Goal: Use online tool/utility: Utilize a website feature to perform a specific function

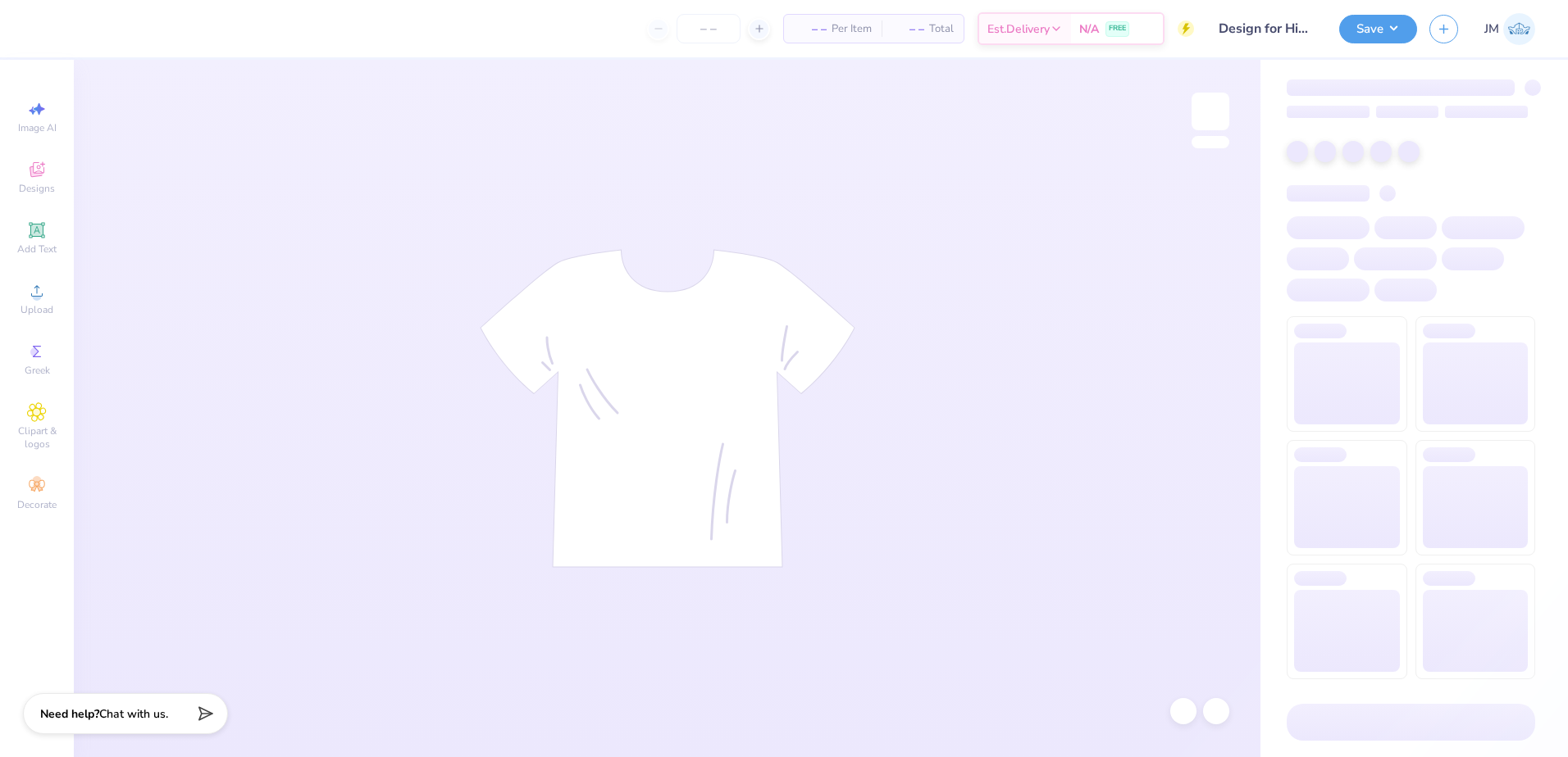
type input "Design for Hippo Locks"
type input "24"
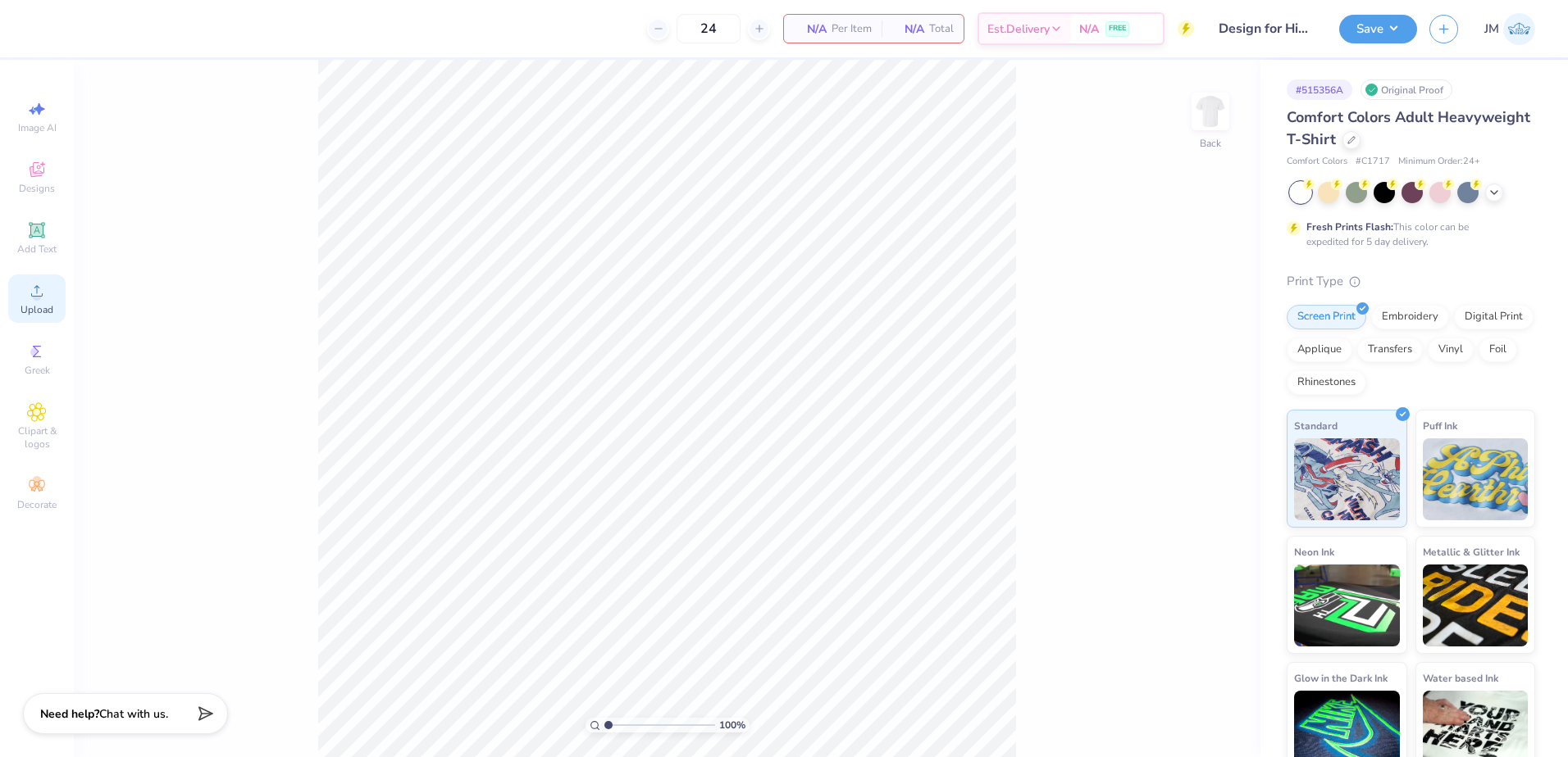
click at [44, 299] on icon at bounding box center [36, 290] width 19 height 19
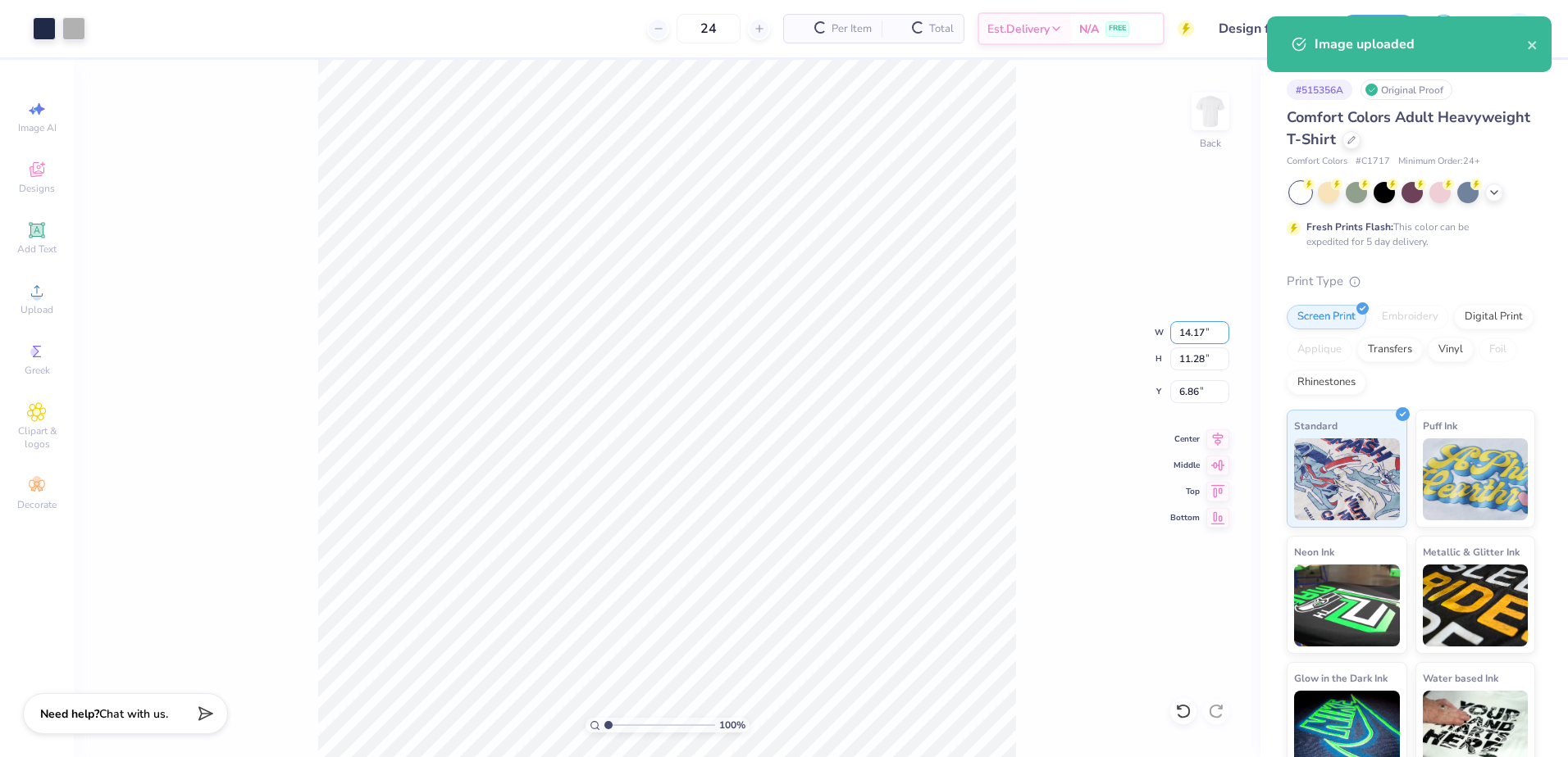
drag, startPoint x: 1200, startPoint y: 326, endPoint x: 1060, endPoint y: 277, distance: 148.3
click at [1199, 326] on input "14.17" at bounding box center [1200, 332] width 59 height 23
type input "3.50"
type input "2.78"
click at [1186, 391] on input "11.11" at bounding box center [1200, 392] width 59 height 23
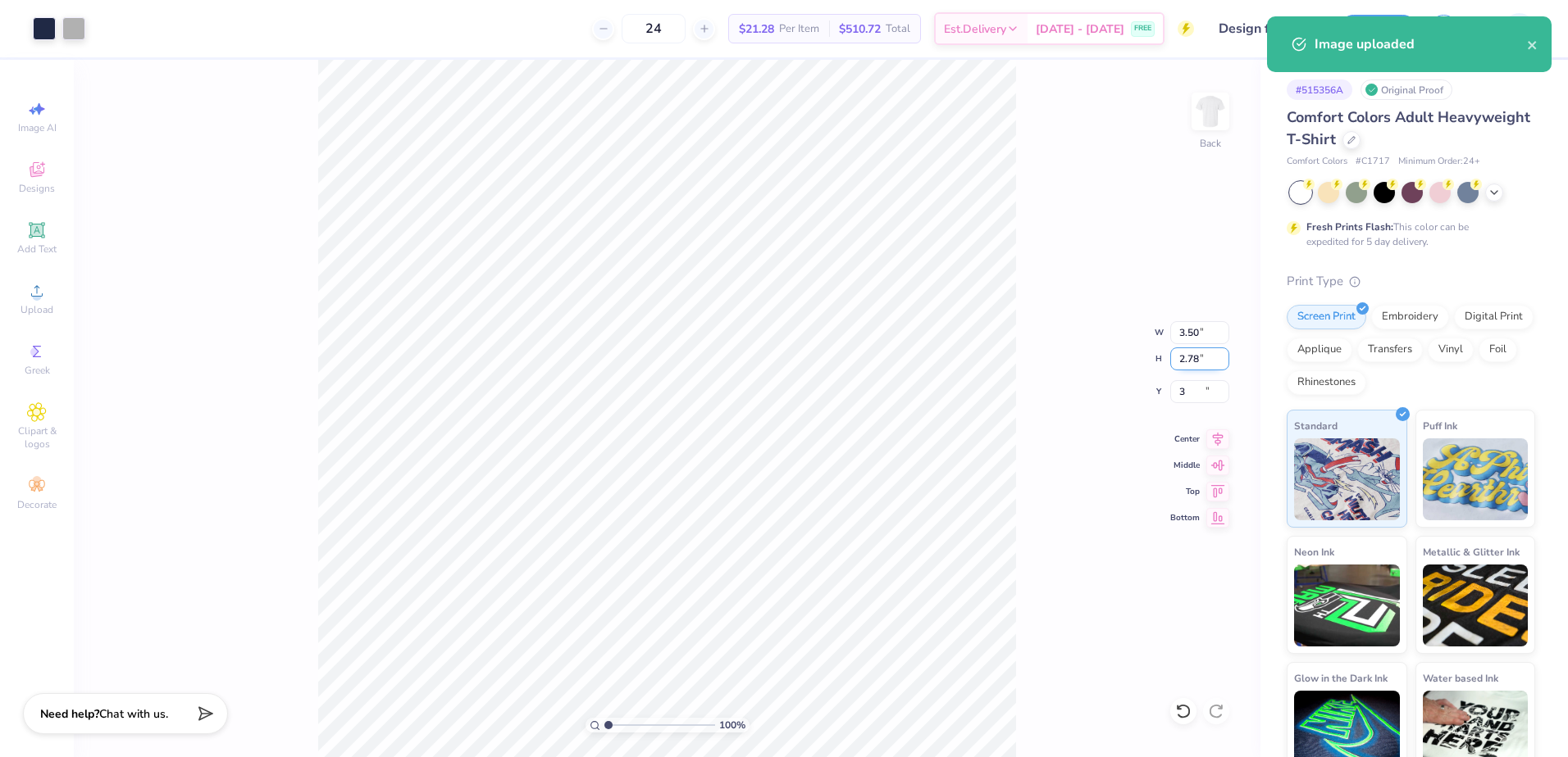
type input "3.00"
click at [1203, 358] on input "2.78" at bounding box center [1200, 359] width 59 height 23
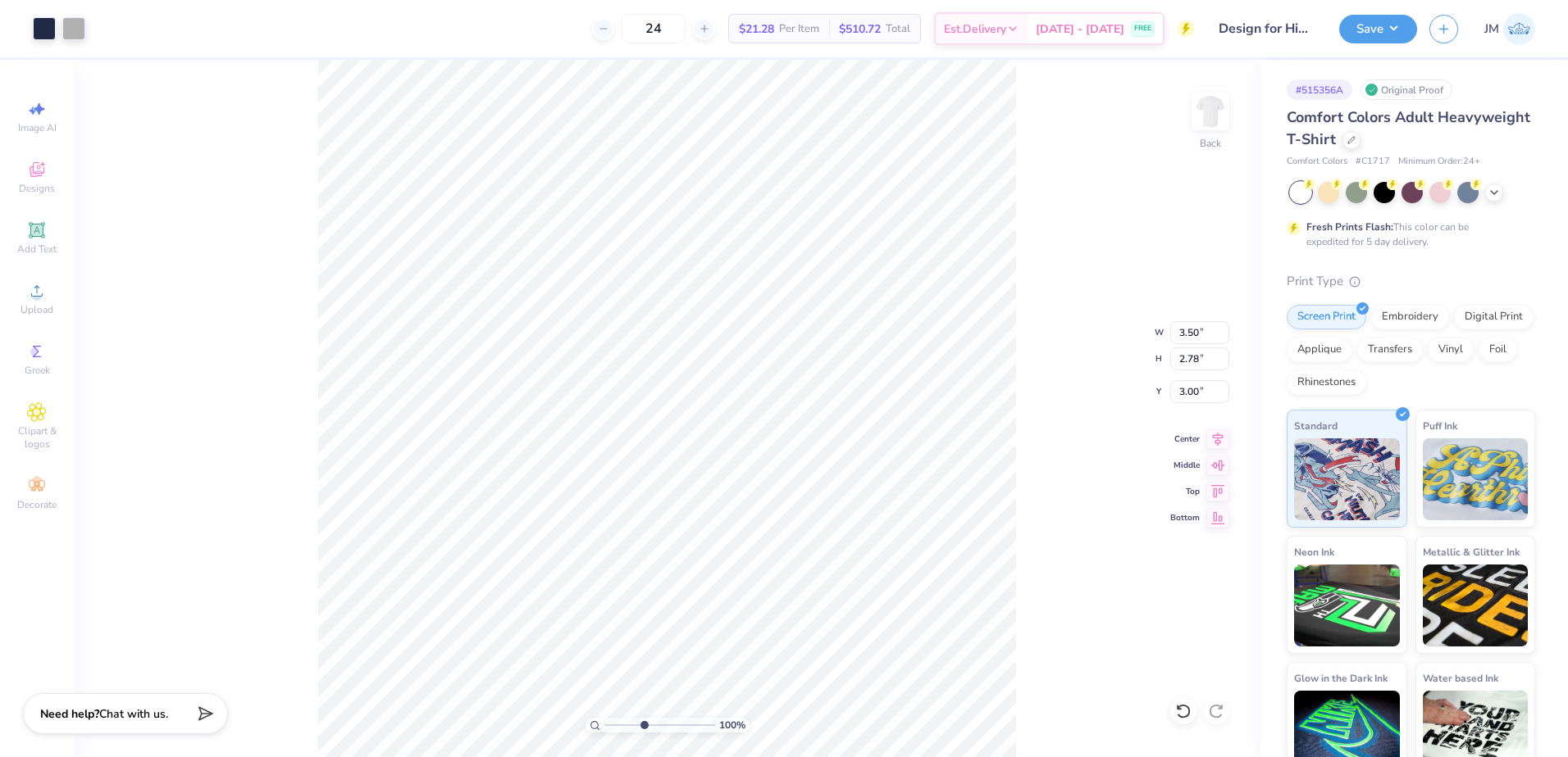
click at [643, 722] on input "range" at bounding box center [659, 725] width 111 height 14
drag, startPoint x: 642, startPoint y: 719, endPoint x: 615, endPoint y: 714, distance: 27.5
type input "1.63"
click at [615, 718] on input "range" at bounding box center [659, 725] width 111 height 14
click at [1220, 100] on img at bounding box center [1211, 112] width 66 height 66
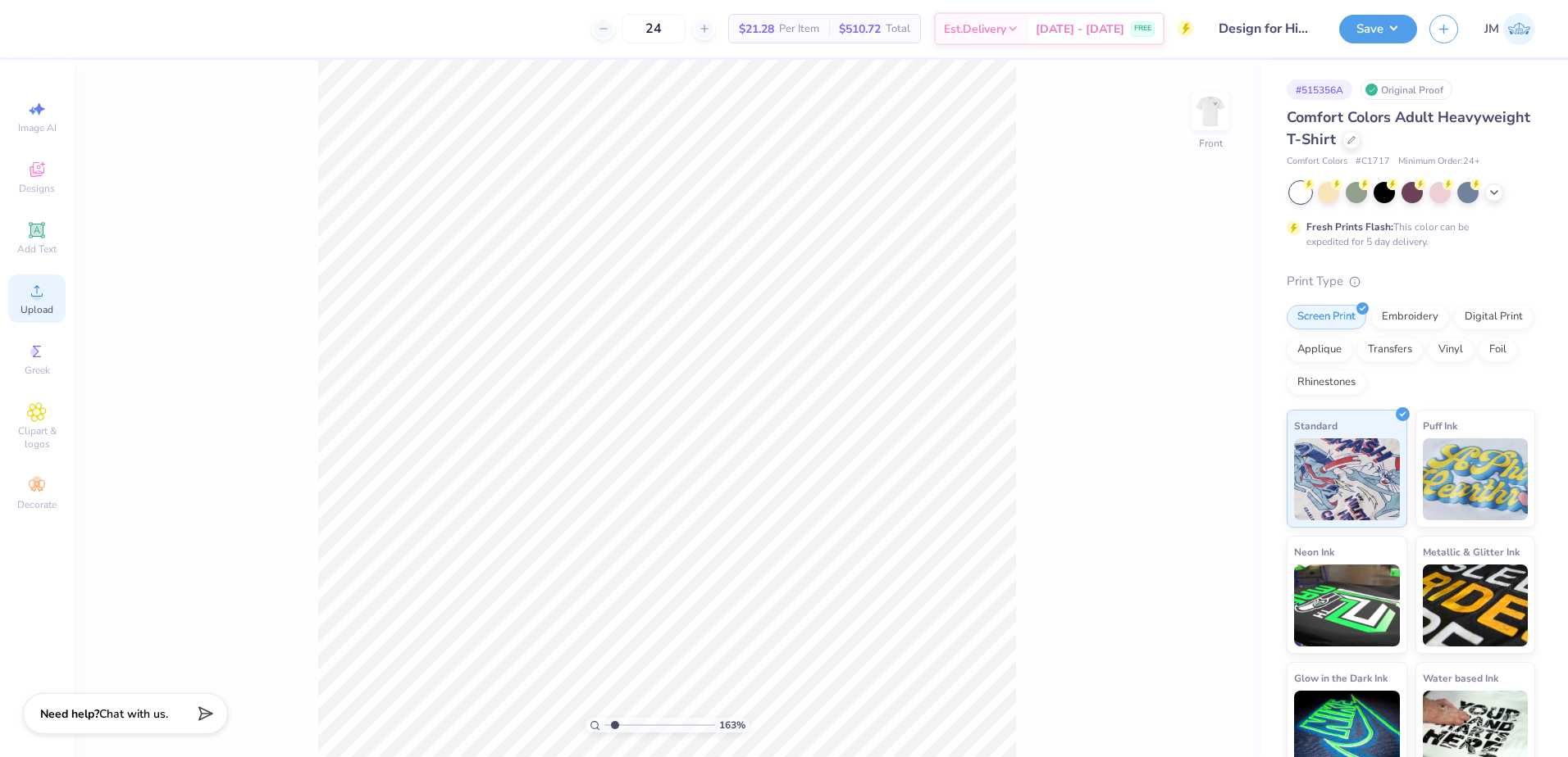
click at [51, 296] on div "Upload" at bounding box center [37, 299] width 58 height 48
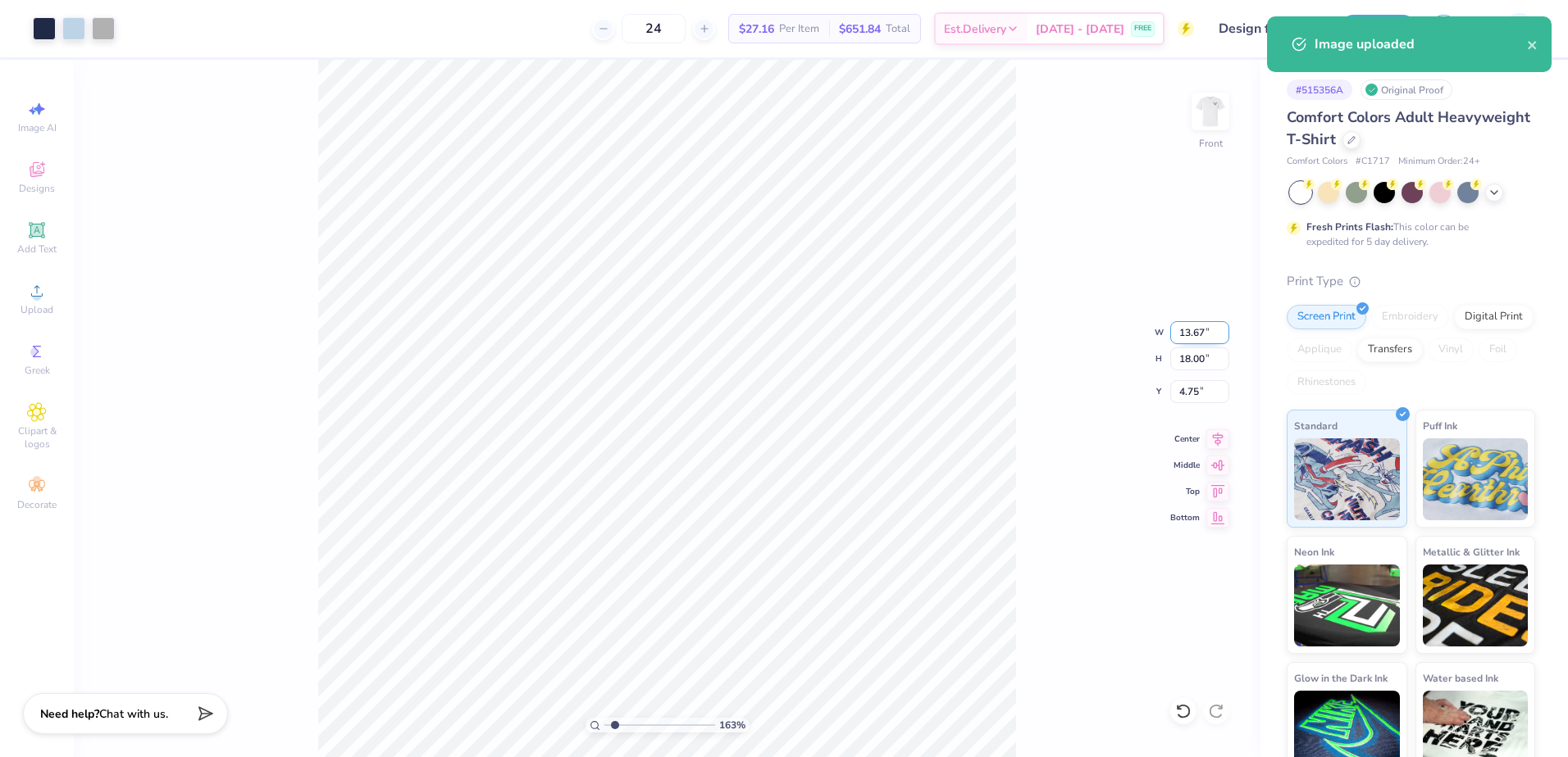
click at [1190, 336] on input "13.67" at bounding box center [1200, 332] width 59 height 23
click at [1192, 358] on input "18.00" at bounding box center [1200, 359] width 59 height 23
type input "15"
type input "11.39"
type input "15.00"
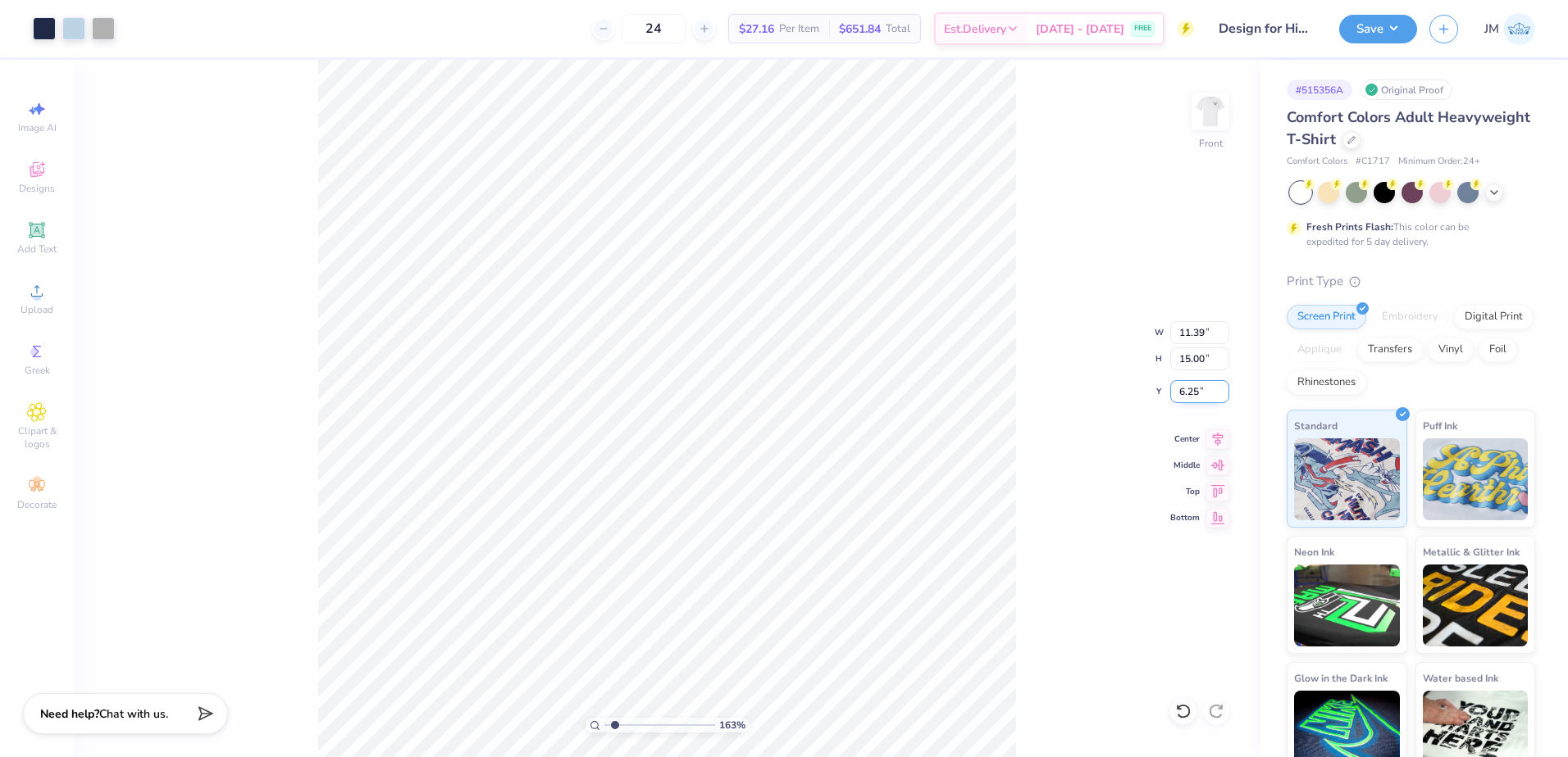
click at [1182, 387] on input "6.25" at bounding box center [1200, 392] width 59 height 23
click at [1204, 362] on input "15.00" at bounding box center [1200, 359] width 59 height 23
type input "3.00"
drag, startPoint x: 1208, startPoint y: 436, endPoint x: 1224, endPoint y: 435, distance: 16.0
click at [1208, 435] on icon at bounding box center [1218, 436] width 23 height 19
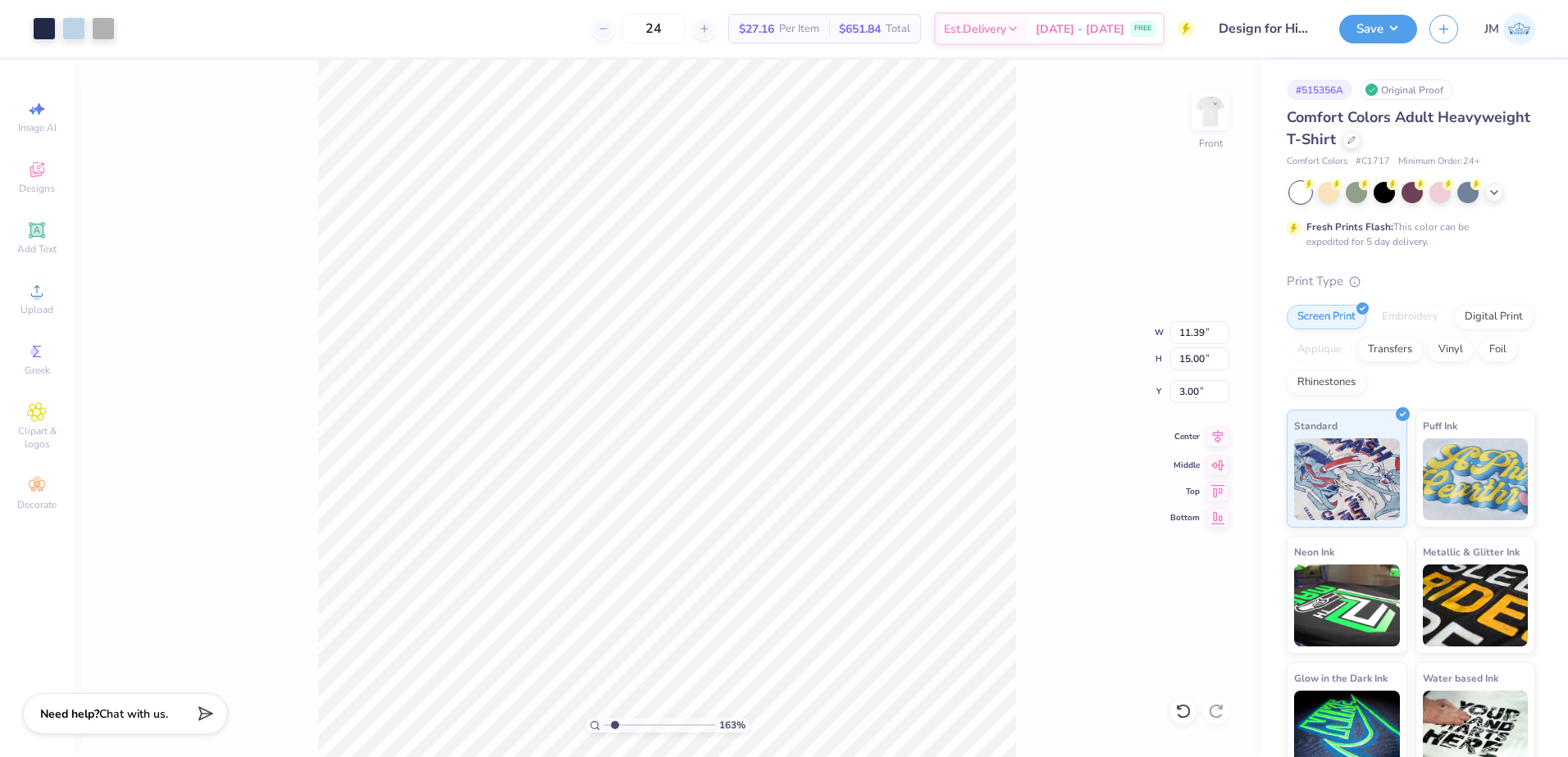
click at [1224, 435] on icon at bounding box center [1218, 436] width 23 height 19
drag, startPoint x: 611, startPoint y: 728, endPoint x: 605, endPoint y: 721, distance: 9.2
type input "1"
click at [604, 724] on input "range" at bounding box center [659, 725] width 111 height 14
click at [1371, 20] on button "Save" at bounding box center [1378, 27] width 78 height 29
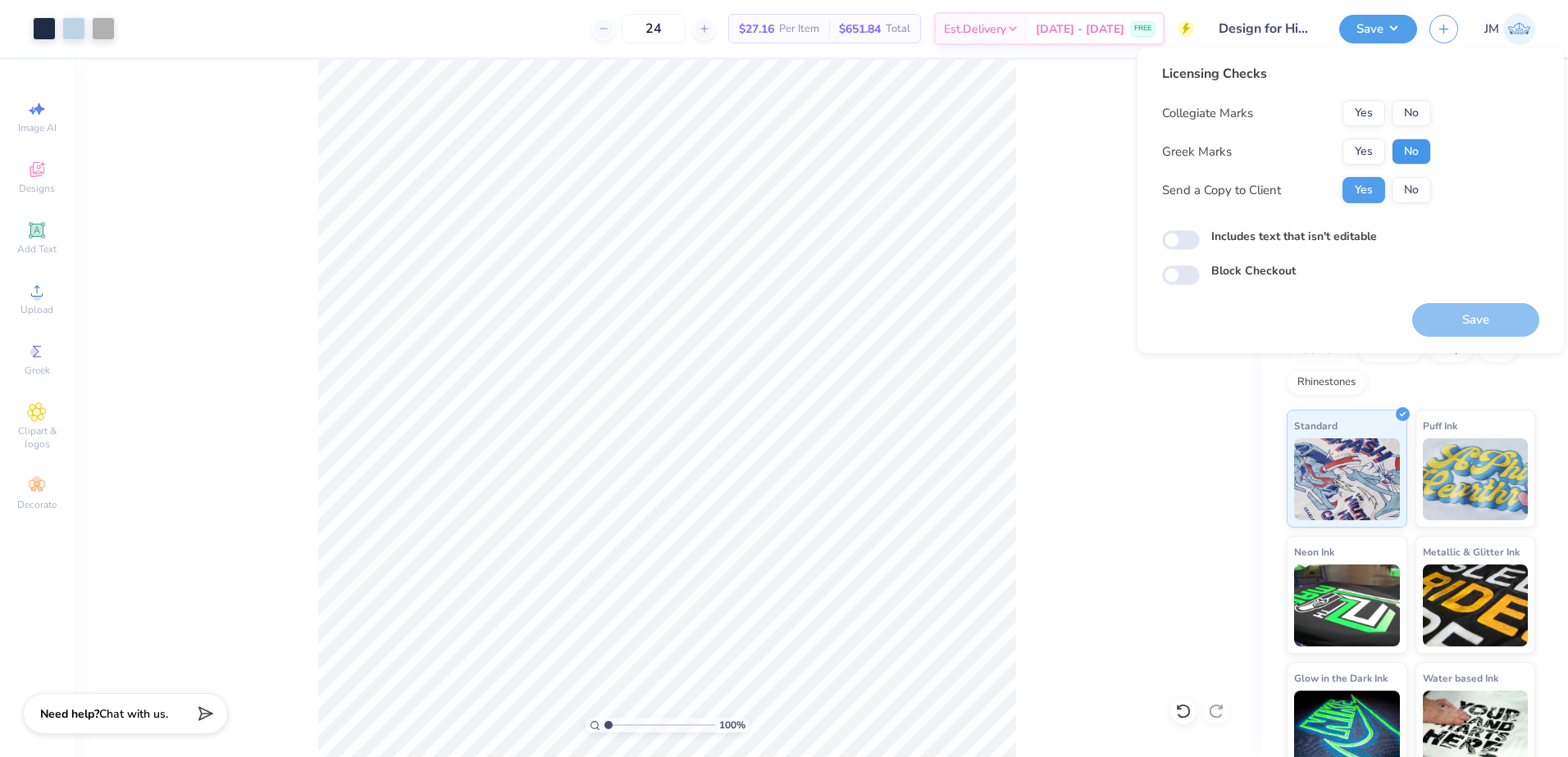
click at [1403, 149] on button "No" at bounding box center [1411, 151] width 40 height 26
click at [1414, 112] on button "No" at bounding box center [1411, 112] width 40 height 26
click at [1500, 315] on button "Save" at bounding box center [1476, 321] width 127 height 34
